Goal: Task Accomplishment & Management: Manage account settings

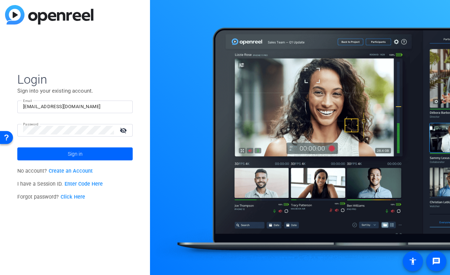
click at [123, 131] on mat-icon "visibility_off" at bounding box center [124, 130] width 17 height 10
drag, startPoint x: 79, startPoint y: 106, endPoint x: -17, endPoint y: 104, distance: 95.3
click at [0, 104] on html "Accessibility Screen-Reader Guide, Feedback, and Issue Reporting | New window L…" at bounding box center [225, 137] width 450 height 275
type input "p"
type input "[PERSON_NAME][EMAIL_ADDRESS][DOMAIN_NAME]"
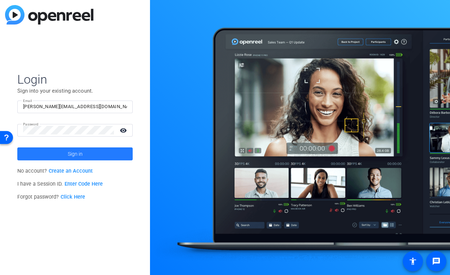
click at [70, 154] on span "Sign in" at bounding box center [75, 154] width 15 height 18
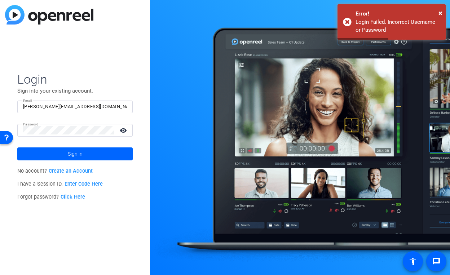
click at [70, 198] on link "Click Here" at bounding box center [73, 197] width 25 height 6
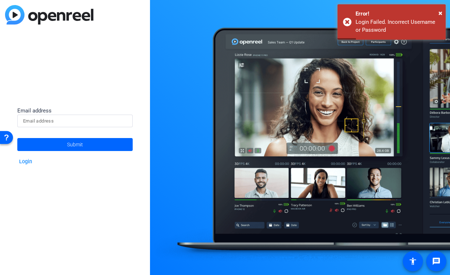
click at [54, 120] on input at bounding box center [75, 121] width 104 height 9
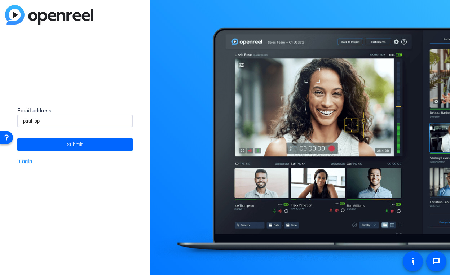
type input "[PERSON_NAME][EMAIL_ADDRESS][DOMAIN_NAME]"
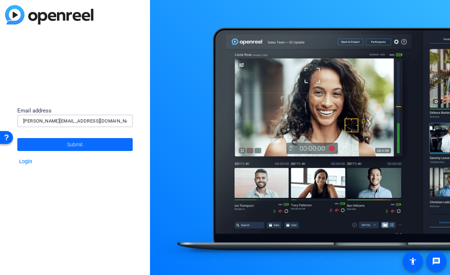
click at [75, 146] on span "Submit" at bounding box center [75, 145] width 16 height 18
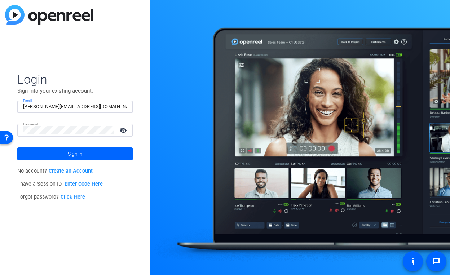
click at [44, 107] on input "[PERSON_NAME][EMAIL_ADDRESS][DOMAIN_NAME]" at bounding box center [75, 107] width 104 height 9
type input "[EMAIL_ADDRESS][DOMAIN_NAME]"
click at [81, 155] on span "Sign in" at bounding box center [75, 154] width 15 height 18
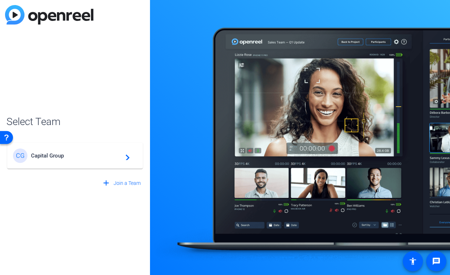
click at [61, 156] on span "Capital Group" at bounding box center [76, 156] width 90 height 6
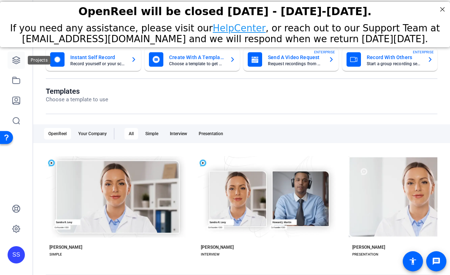
click at [16, 61] on icon at bounding box center [16, 60] width 9 height 9
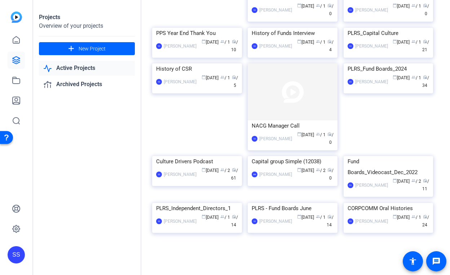
scroll to position [440, 0]
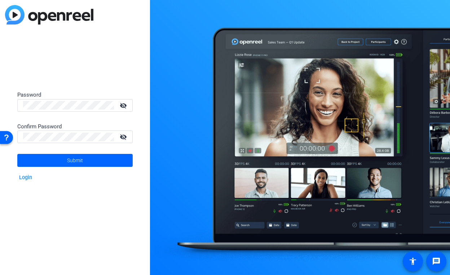
click at [123, 103] on mat-icon "visibility_off" at bounding box center [124, 105] width 17 height 10
click at [123, 136] on mat-icon "visibility_off" at bounding box center [124, 137] width 17 height 10
click at [64, 162] on span at bounding box center [75, 160] width 116 height 17
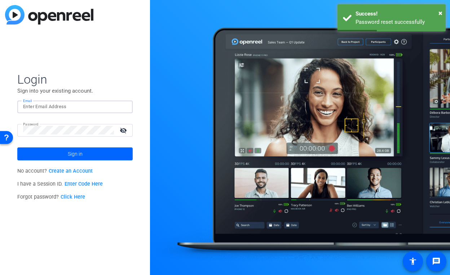
click at [43, 108] on input "Email" at bounding box center [75, 107] width 104 height 9
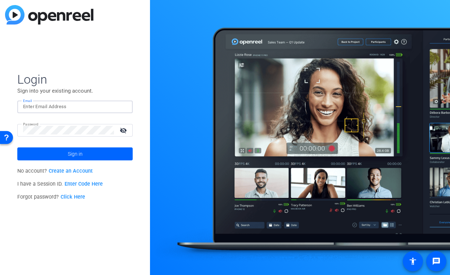
type input "[PERSON_NAME][EMAIL_ADDRESS][DOMAIN_NAME]"
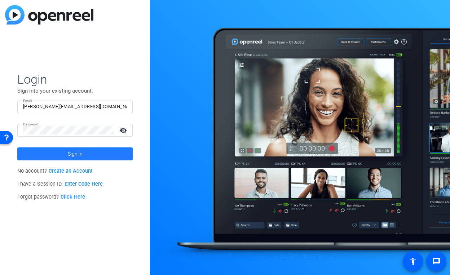
click at [76, 155] on span "Sign in" at bounding box center [75, 154] width 15 height 18
